Goal: Transaction & Acquisition: Download file/media

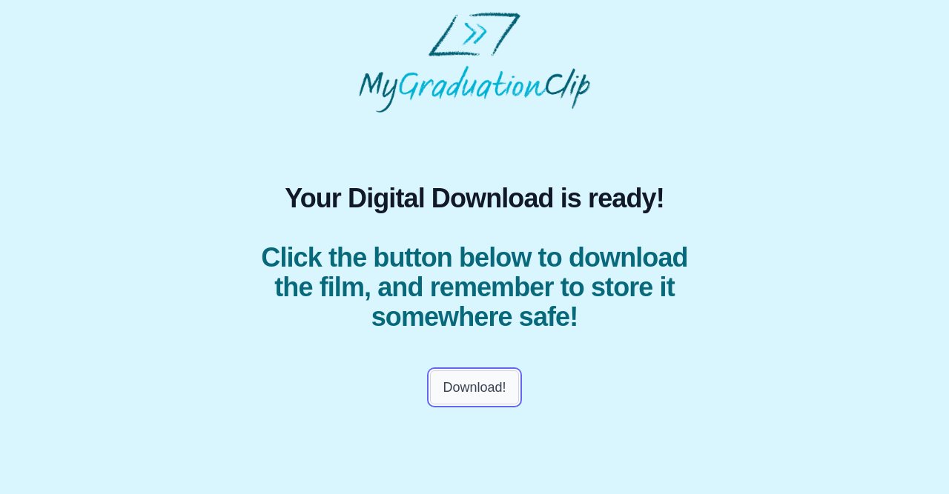
click at [477, 405] on button "Download!" at bounding box center [474, 388] width 88 height 34
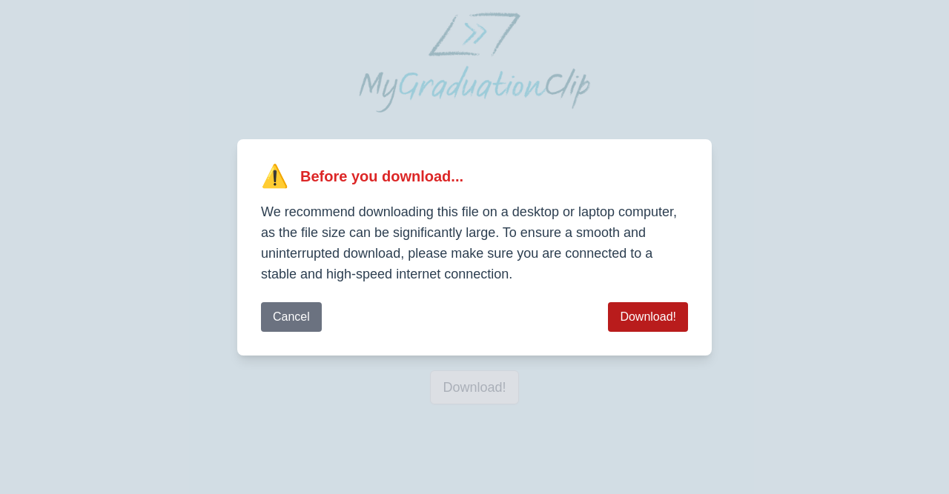
click at [646, 306] on button "Download!" at bounding box center [648, 317] width 80 height 30
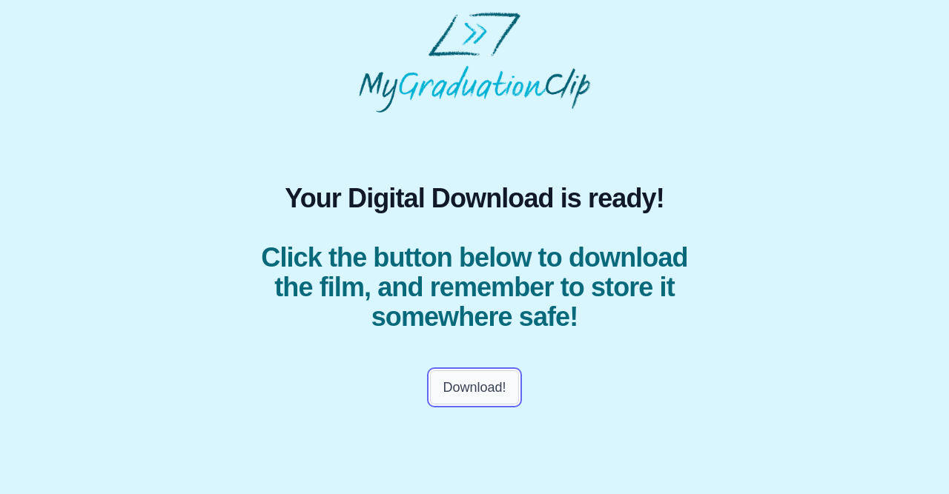
click at [474, 405] on button "Download!" at bounding box center [474, 388] width 88 height 34
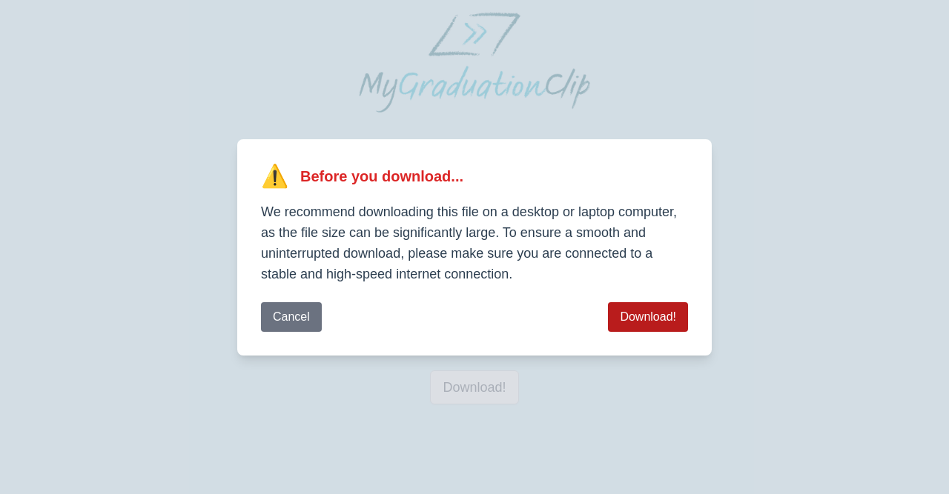
click at [631, 310] on button "Download!" at bounding box center [648, 317] width 80 height 30
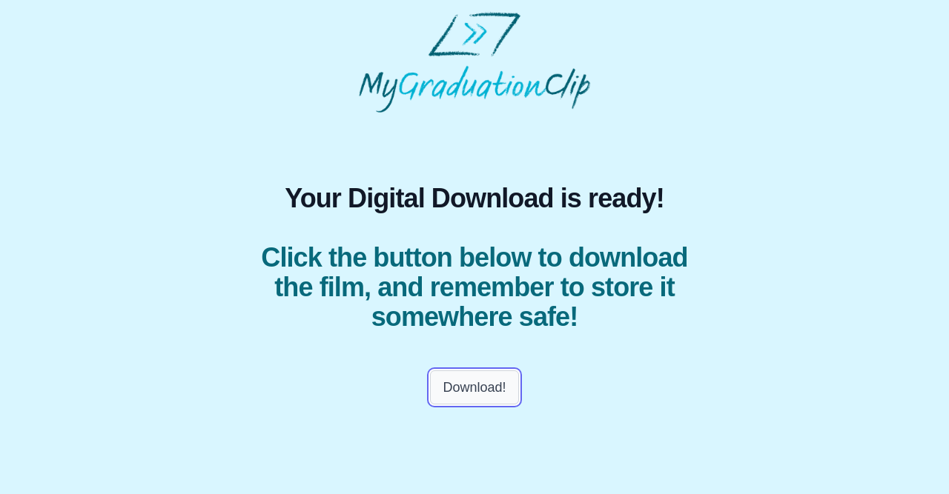
click at [449, 405] on button "Download!" at bounding box center [474, 388] width 88 height 34
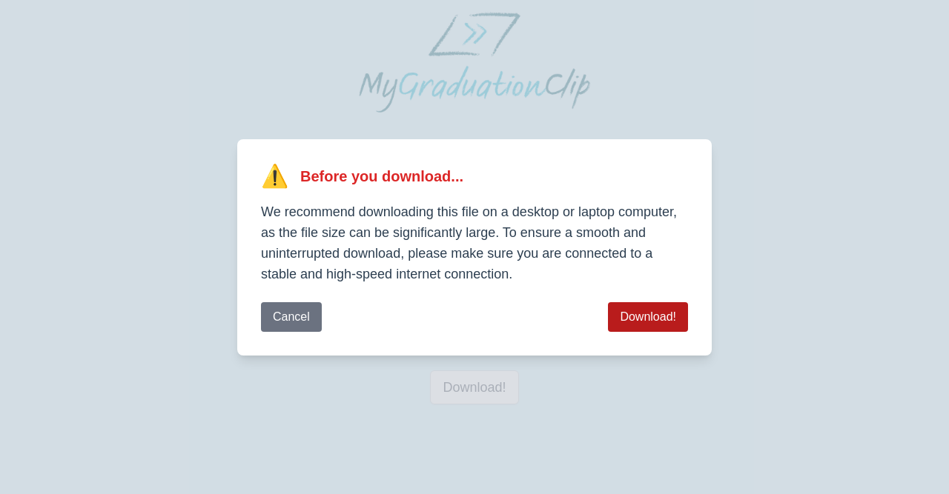
click at [635, 315] on button "Download!" at bounding box center [648, 317] width 80 height 30
